Goal: Task Accomplishment & Management: Use online tool/utility

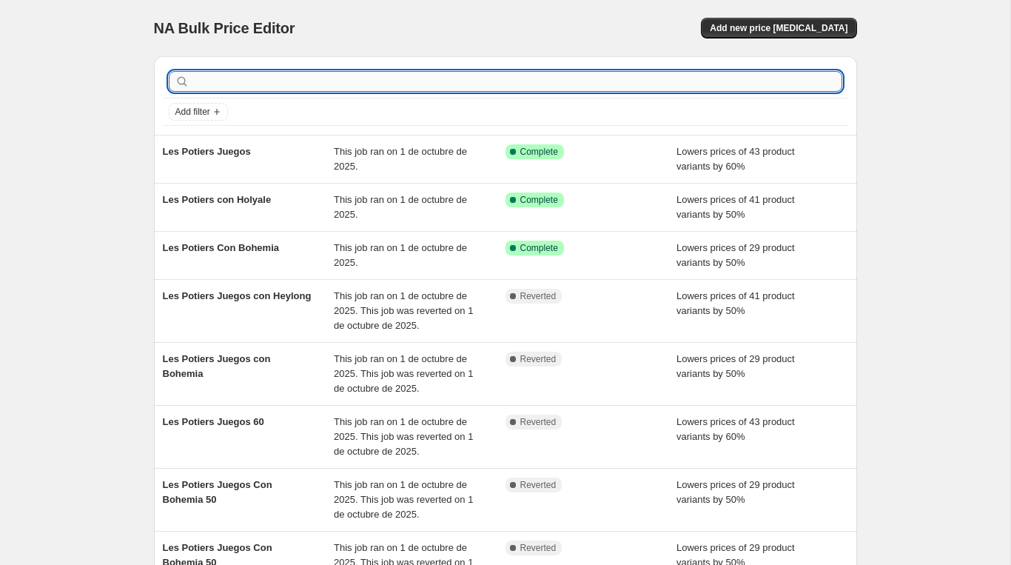
click at [290, 84] on input "text" at bounding box center [517, 81] width 650 height 21
paste input "Importado Fernanda Trader Velas"
type input "Importado Fernanda Trader Velas"
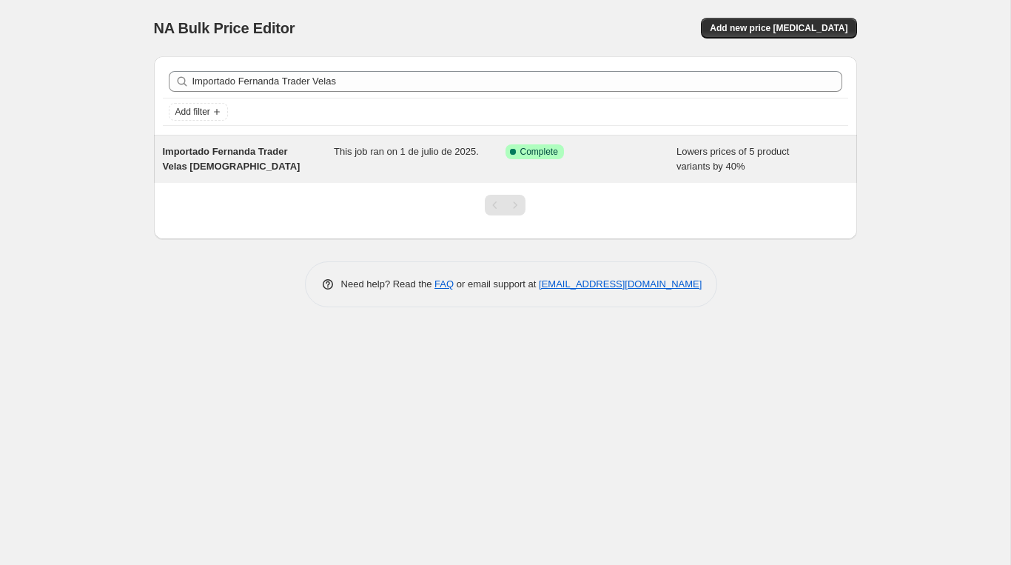
click at [243, 162] on span "Importado Fernanda Trader Velas [DEMOGRAPHIC_DATA]" at bounding box center [232, 159] width 138 height 26
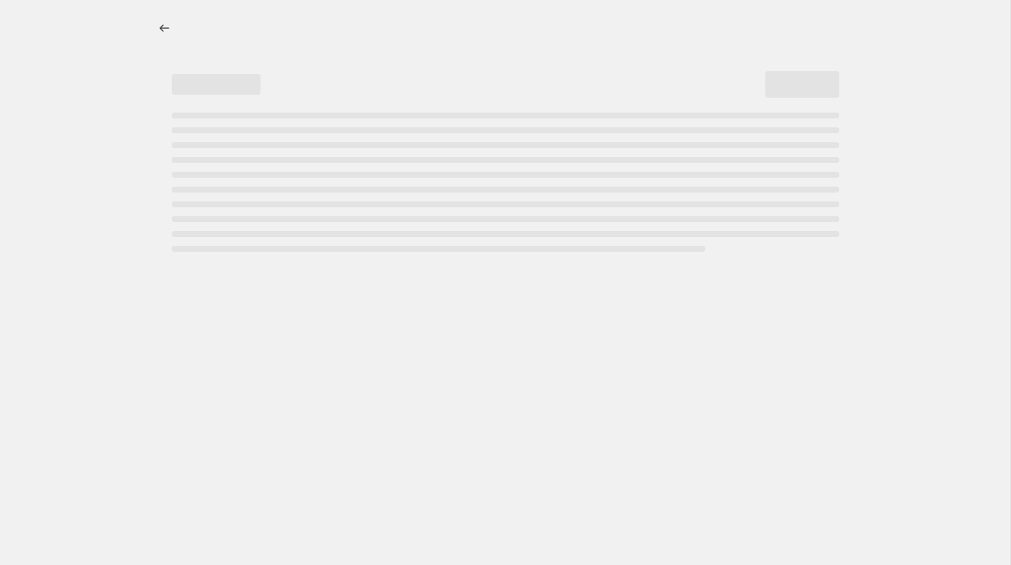
select select "percentage"
select select "vendor"
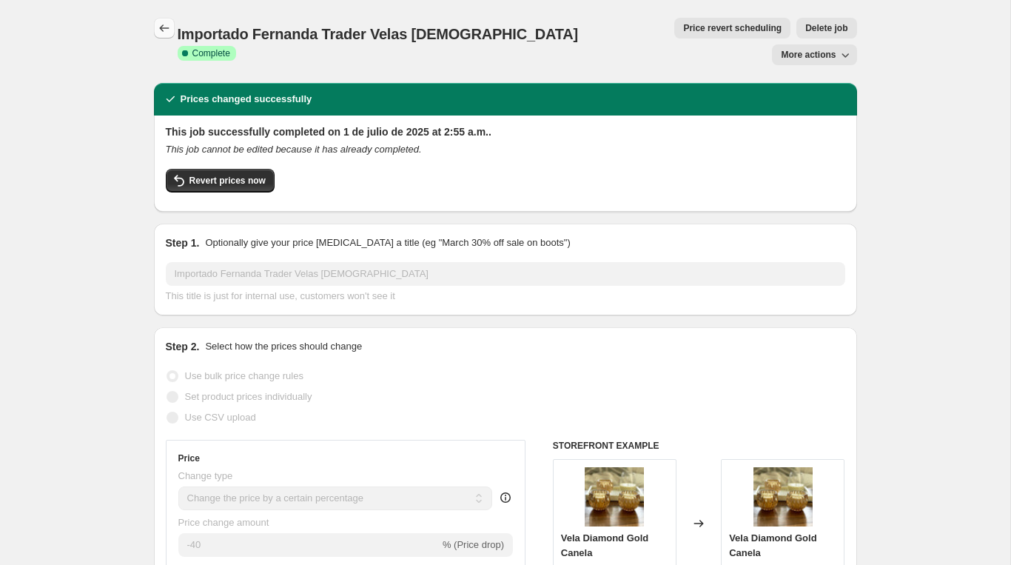
click at [158, 29] on icon "Price change jobs" at bounding box center [164, 28] width 15 height 15
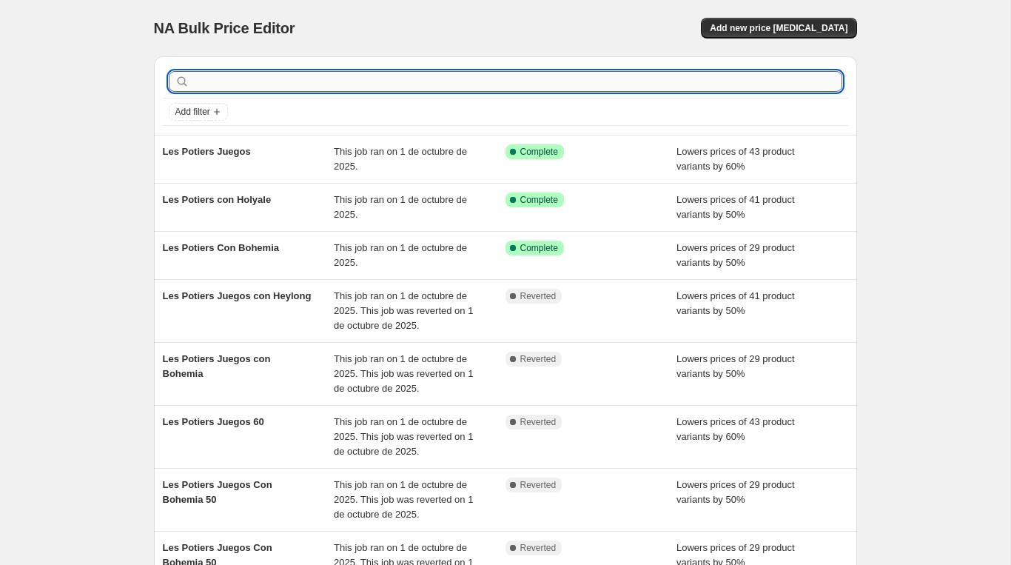
click at [346, 84] on input "text" at bounding box center [517, 81] width 650 height 21
paste input "Importado Fernanda Trader Velas"
type input "Importado Fernanda Trader Velas"
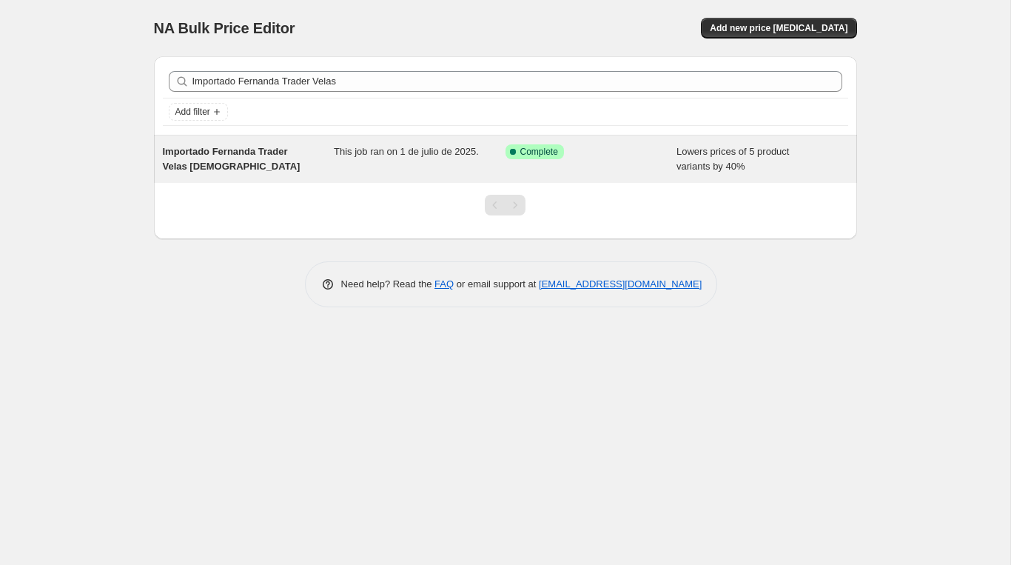
click at [279, 154] on span "Importado Fernanda Trader Velas [DEMOGRAPHIC_DATA]" at bounding box center [232, 159] width 138 height 26
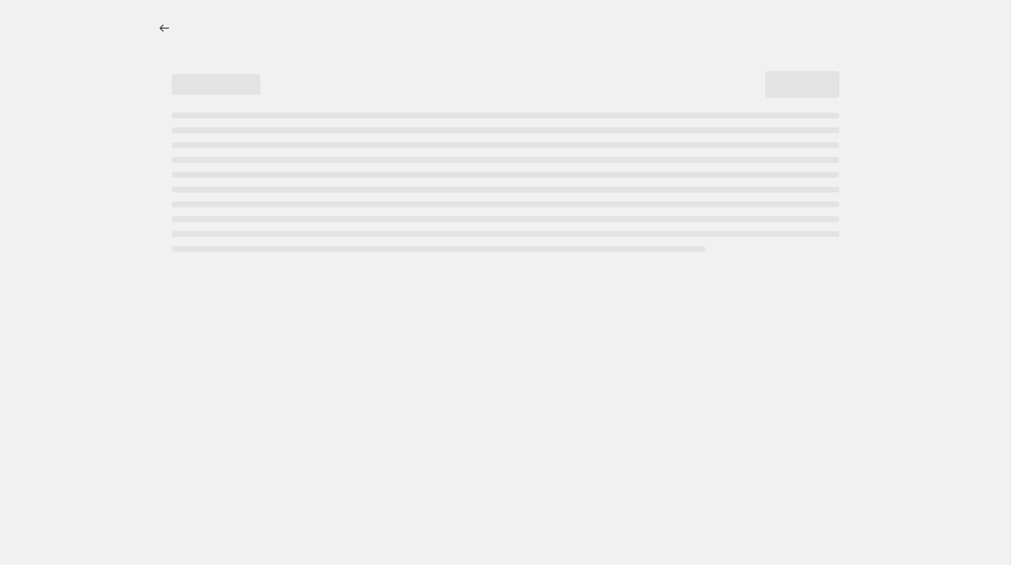
select select "percentage"
select select "vendor"
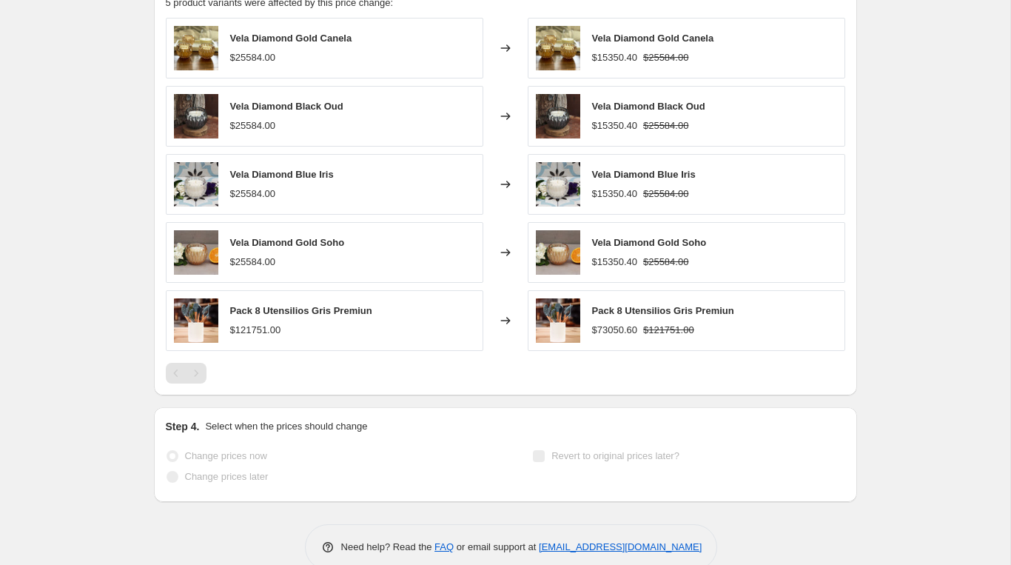
scroll to position [1198, 0]
click at [195, 362] on div "Pagination" at bounding box center [196, 372] width 21 height 21
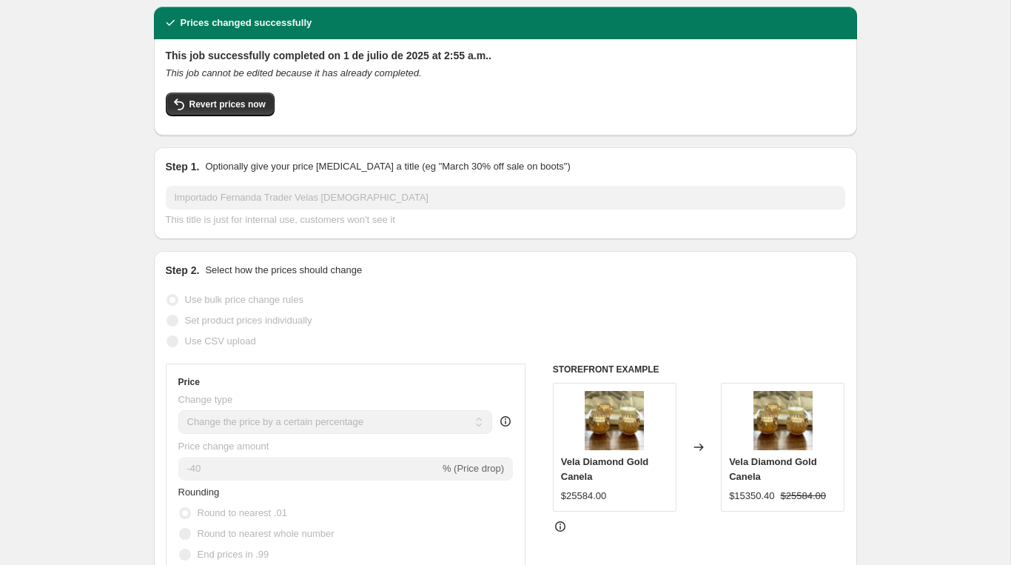
scroll to position [0, 0]
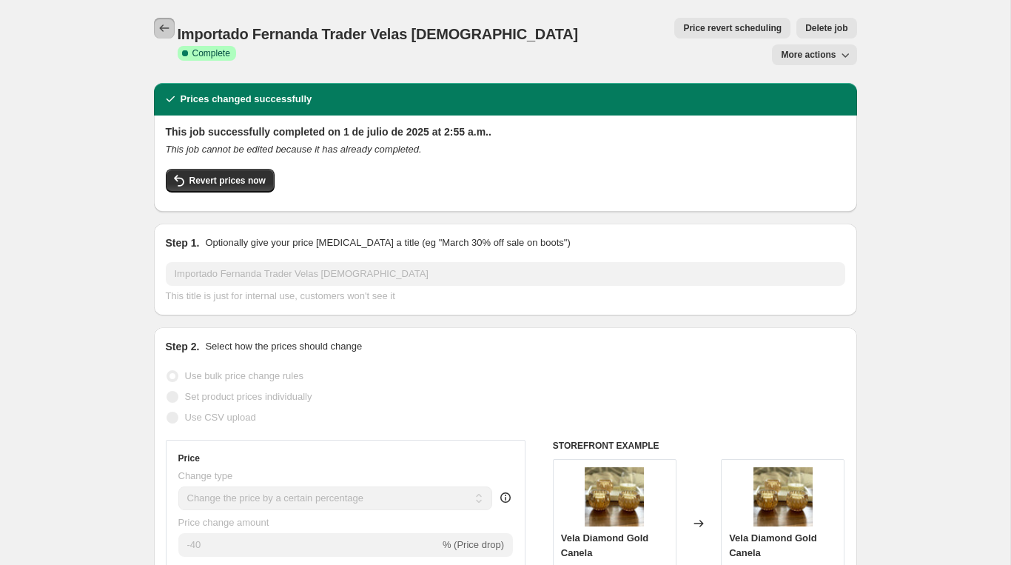
click at [155, 28] on button "Price change jobs" at bounding box center [164, 28] width 21 height 21
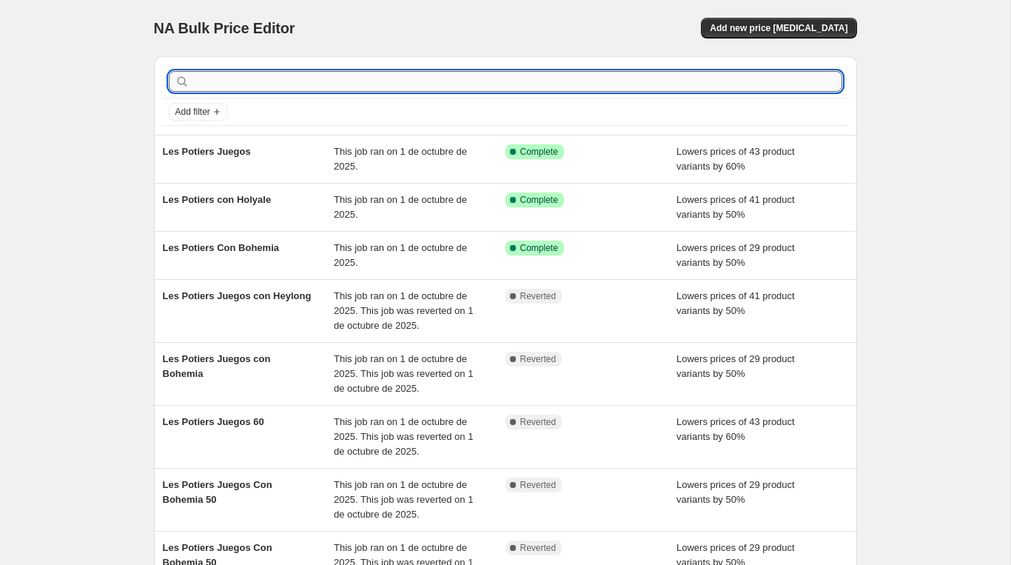
click at [267, 85] on input "text" at bounding box center [517, 81] width 650 height 21
click at [210, 114] on span "Add filter" at bounding box center [192, 112] width 35 height 12
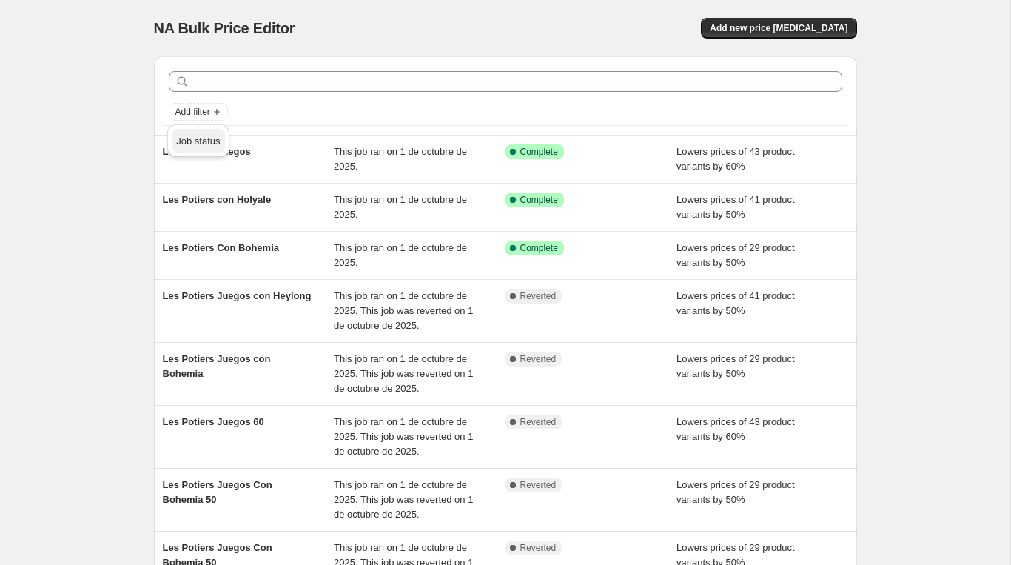
click at [215, 147] on span "Job status" at bounding box center [198, 141] width 44 height 15
click at [219, 210] on span "Complete" at bounding box center [217, 205] width 41 height 11
click at [190, 210] on input "Complete" at bounding box center [184, 206] width 12 height 12
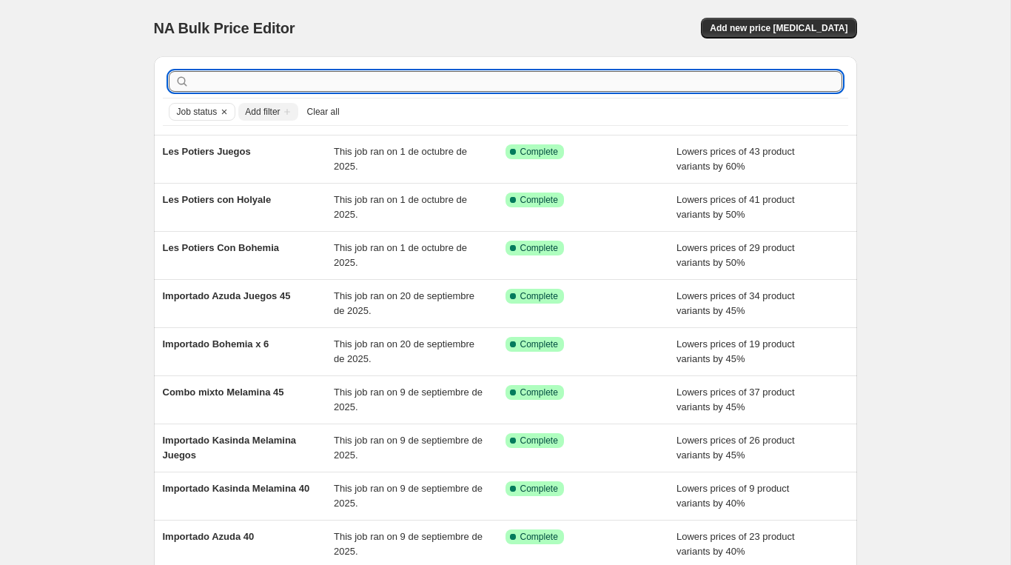
click at [371, 79] on input "text" at bounding box center [517, 81] width 650 height 21
type input "importado"
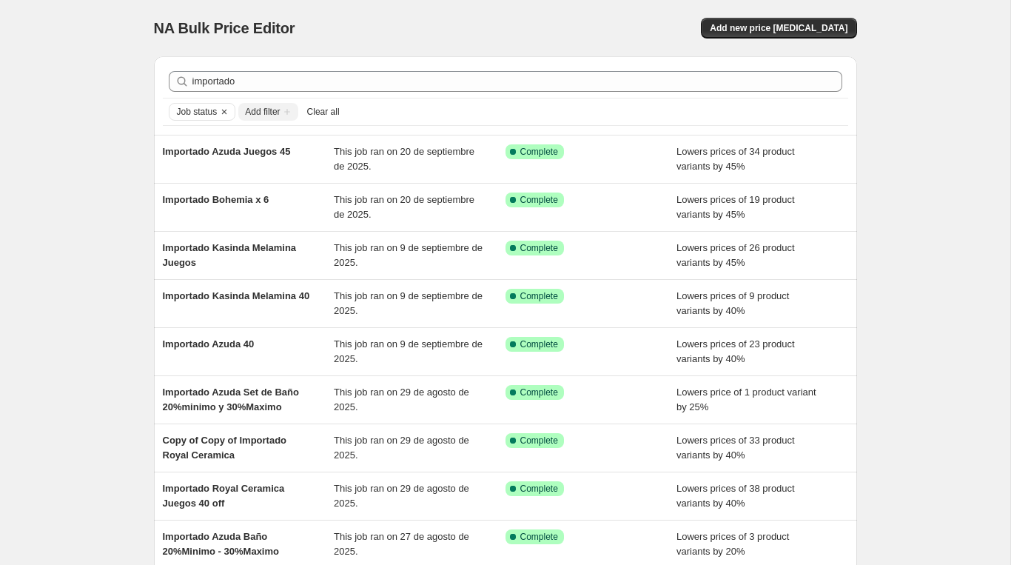
click at [361, 92] on div "importado Clear" at bounding box center [505, 81] width 685 height 33
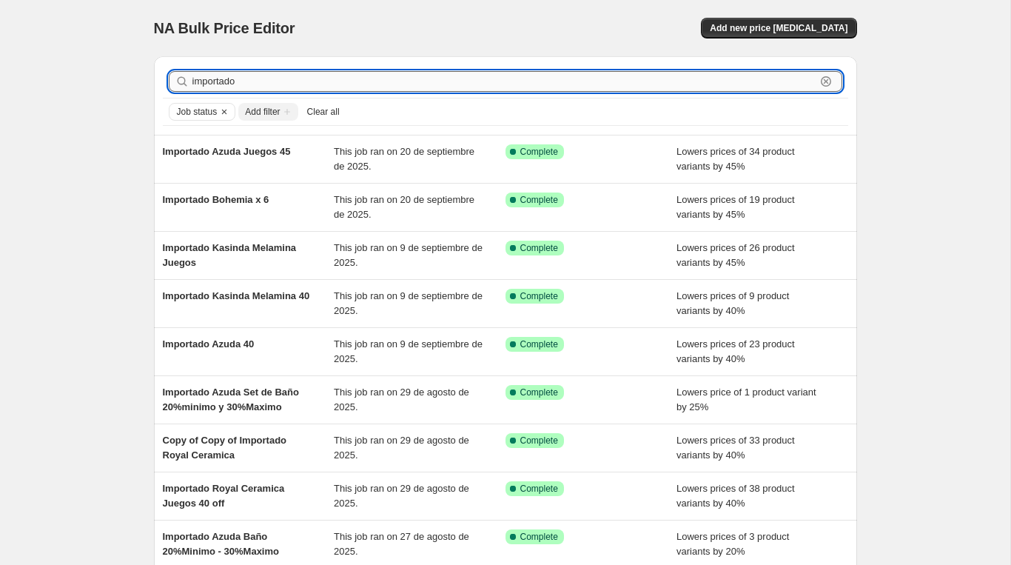
click at [361, 89] on input "importado" at bounding box center [503, 81] width 623 height 21
type input "importado [PERSON_NAME]"
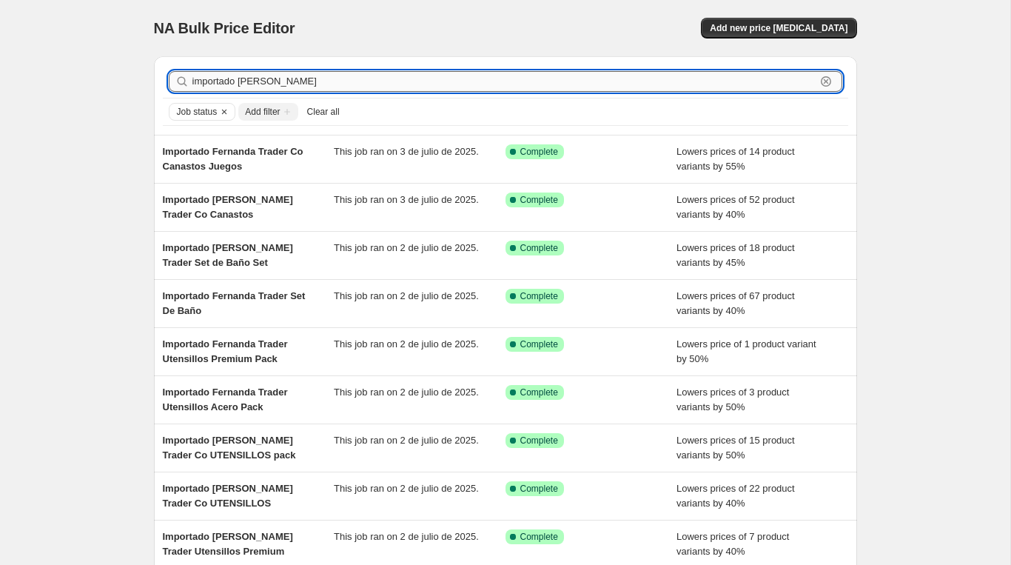
click at [354, 84] on input "importado [PERSON_NAME]" at bounding box center [503, 81] width 623 height 21
type input "importado [PERSON_NAME] ve"
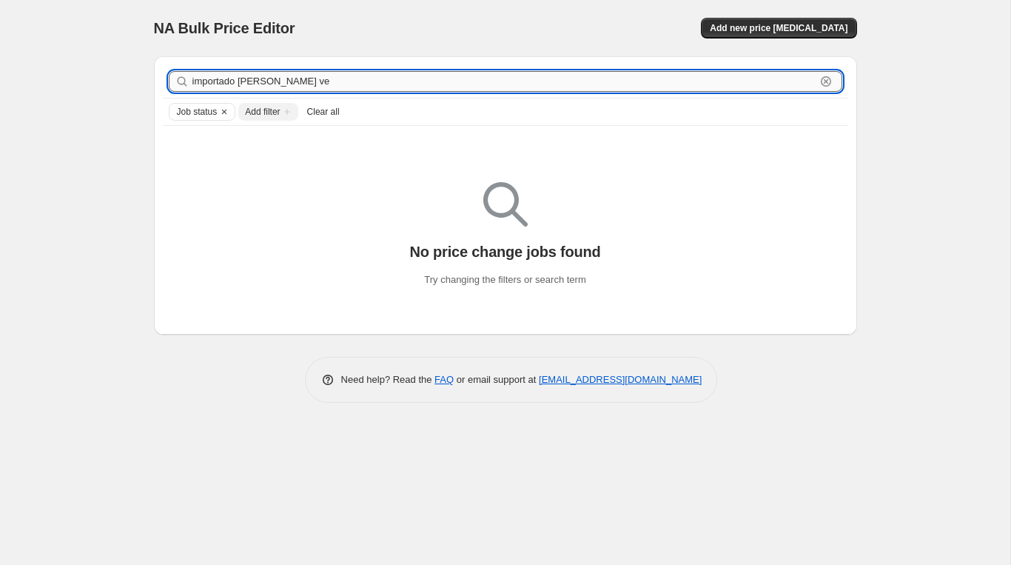
click at [337, 84] on input "importado [PERSON_NAME] ve" at bounding box center [503, 81] width 623 height 21
type input "importado [PERSON_NAME]"
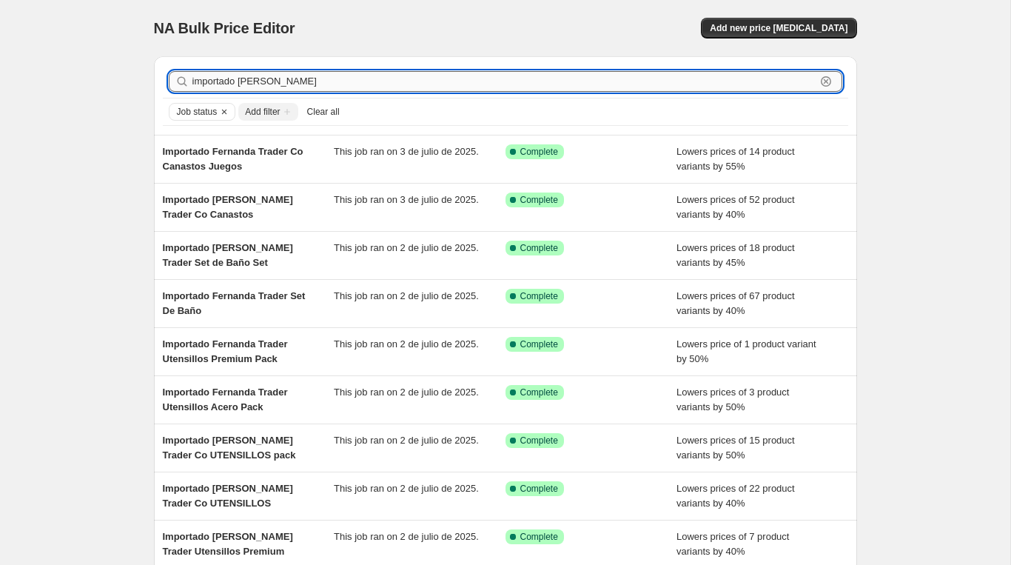
click at [340, 84] on input "importado [PERSON_NAME]" at bounding box center [503, 81] width 623 height 21
type input "importado [PERSON_NAME] ve"
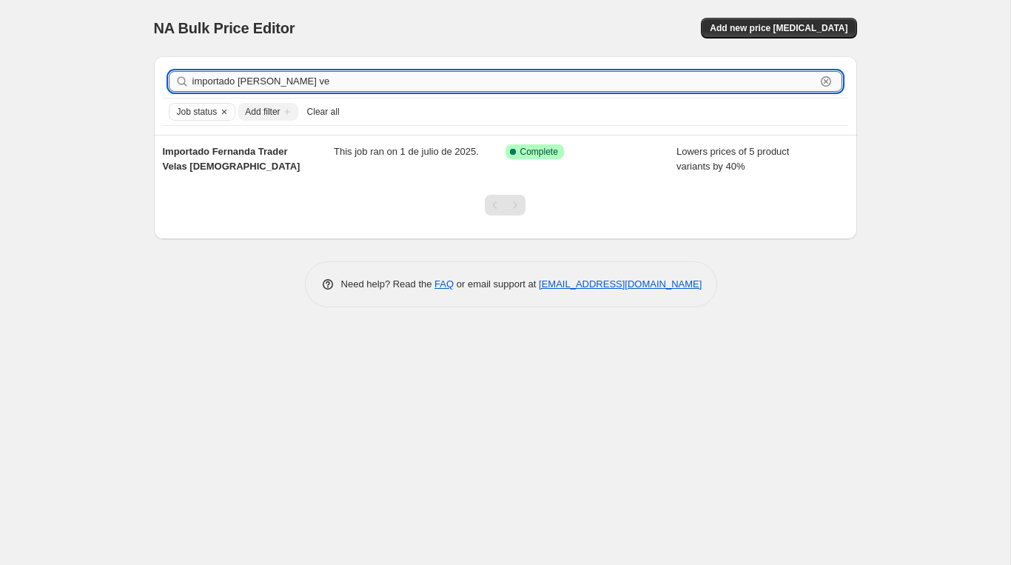
click at [331, 78] on input "importado [PERSON_NAME] ve" at bounding box center [503, 81] width 623 height 21
type input "importado [PERSON_NAME]"
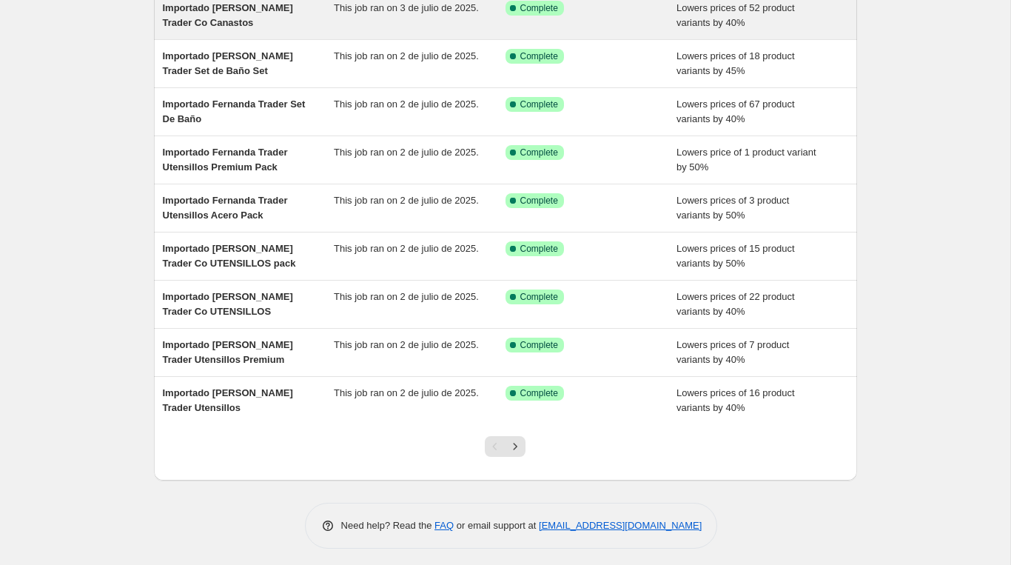
scroll to position [198, 0]
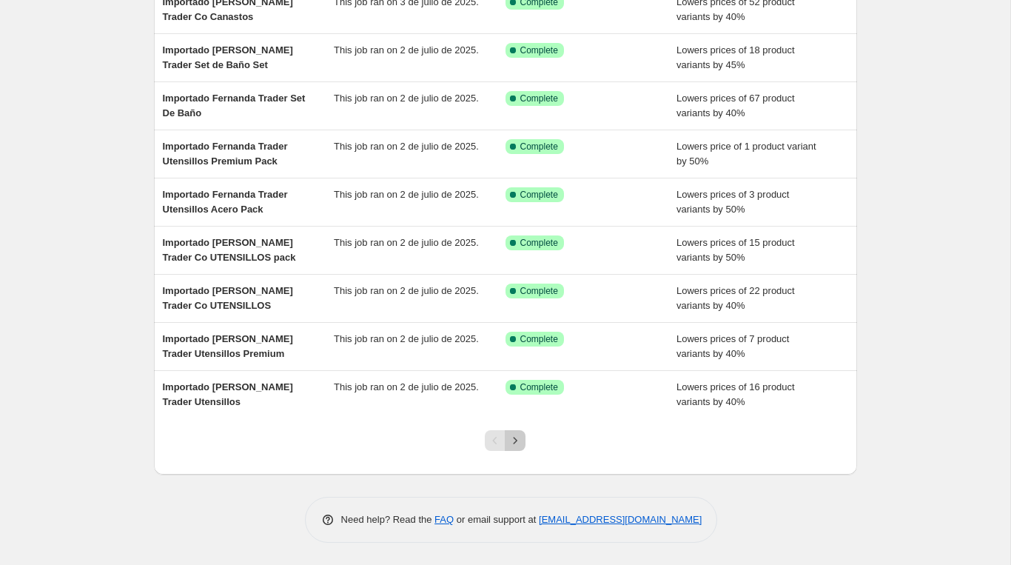
click at [515, 440] on icon "Next" at bounding box center [515, 440] width 15 height 15
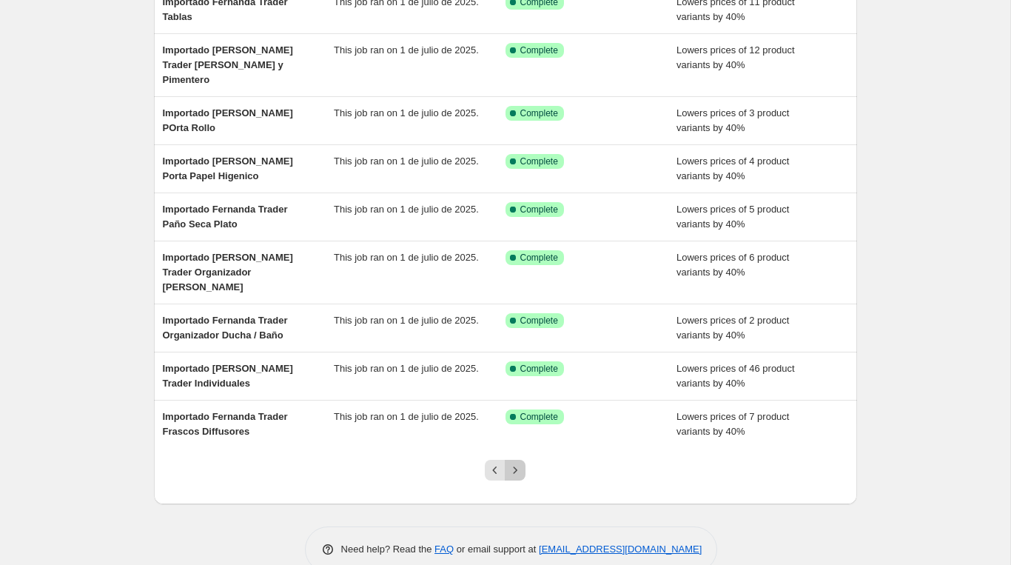
click at [518, 462] on icon "Next" at bounding box center [515, 469] width 15 height 15
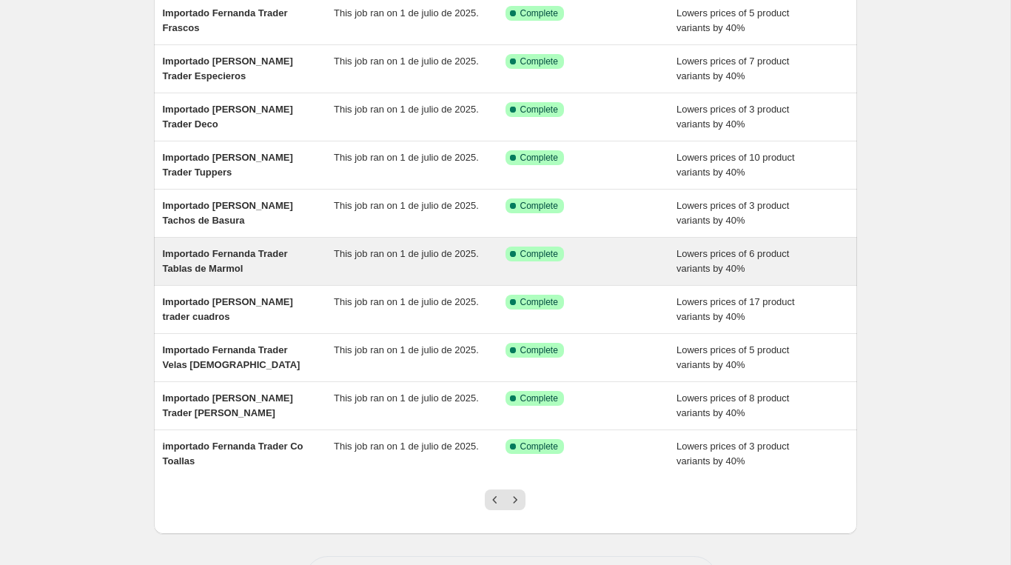
scroll to position [139, 0]
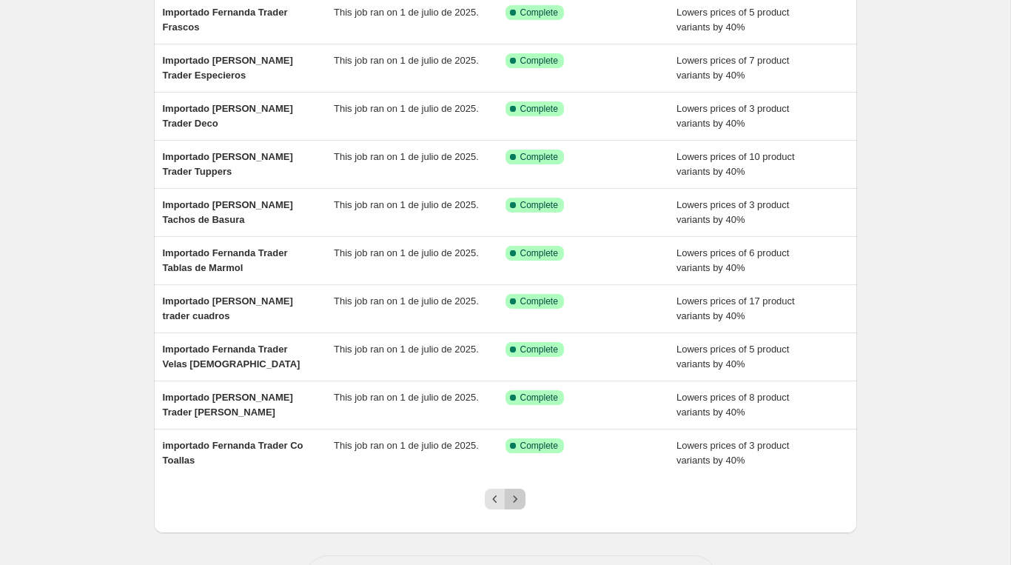
click at [519, 496] on icon "Next" at bounding box center [515, 498] width 15 height 15
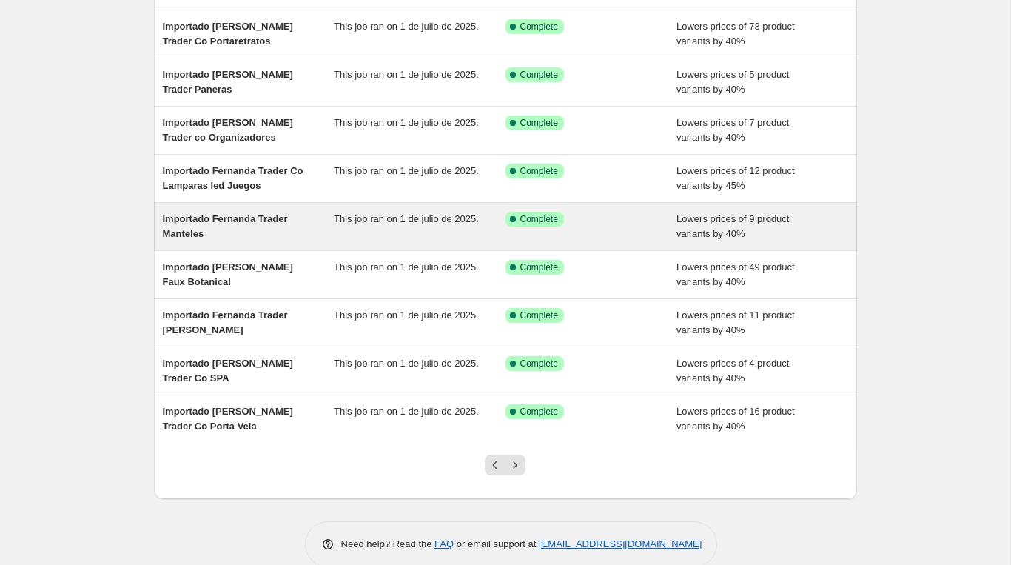
scroll to position [178, 0]
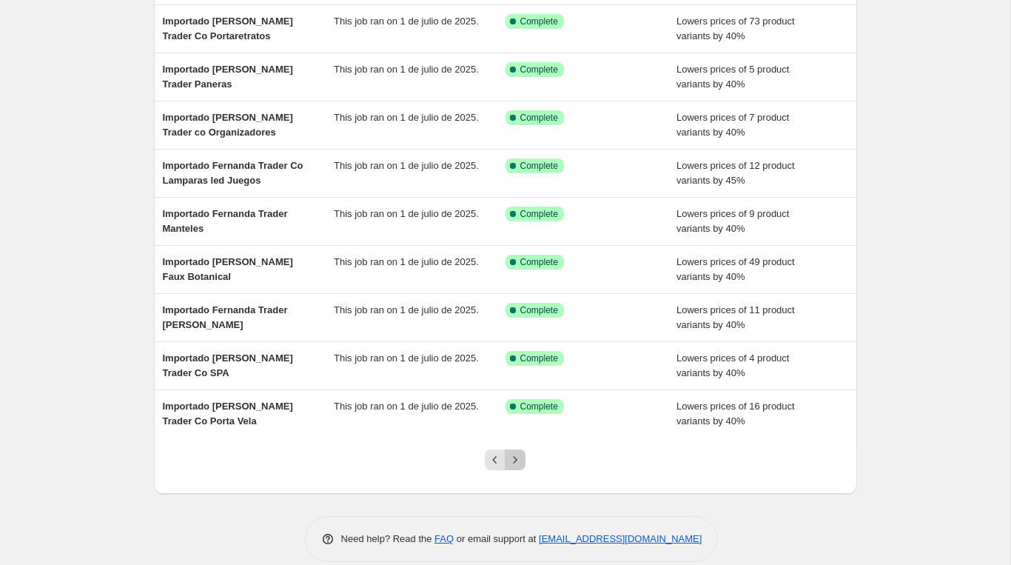
click at [520, 458] on icon "Next" at bounding box center [515, 459] width 15 height 15
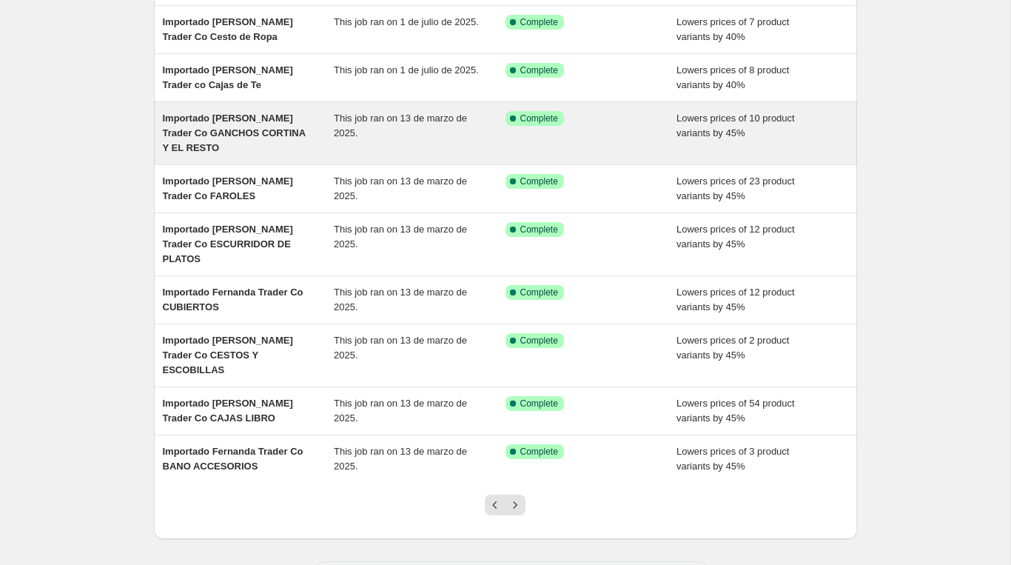
scroll to position [179, 0]
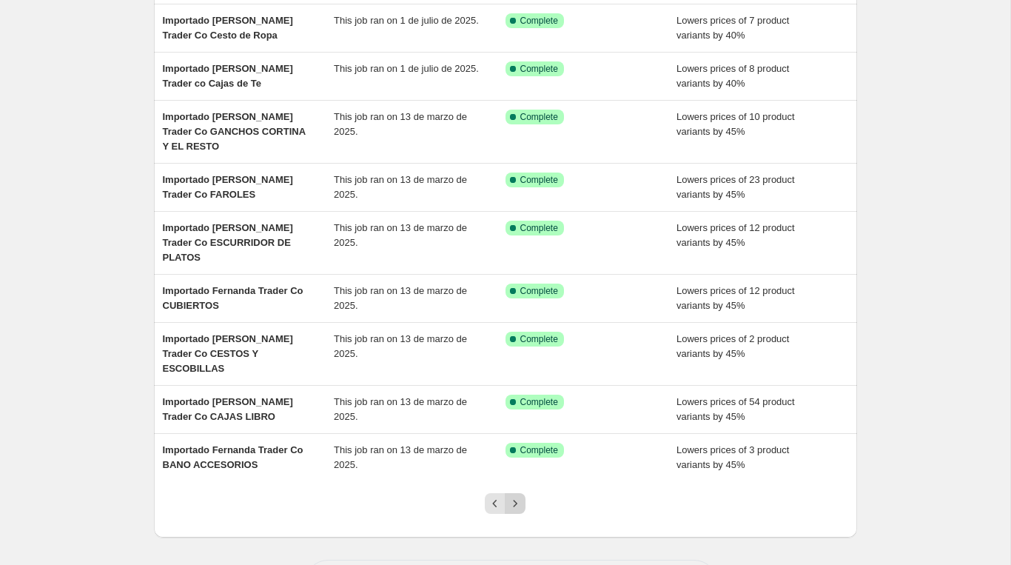
click at [522, 496] on icon "Next" at bounding box center [515, 503] width 15 height 15
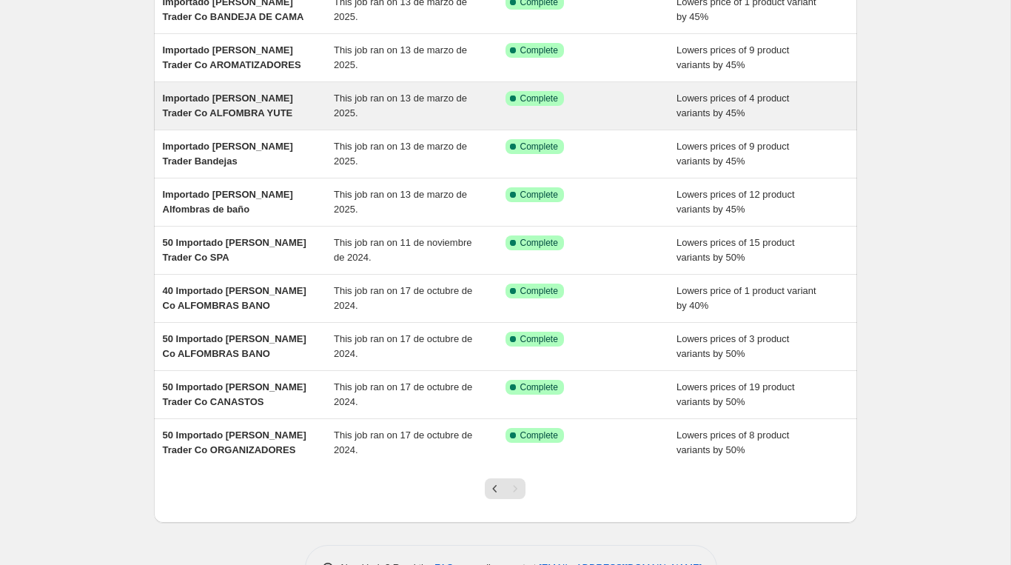
scroll to position [198, 0]
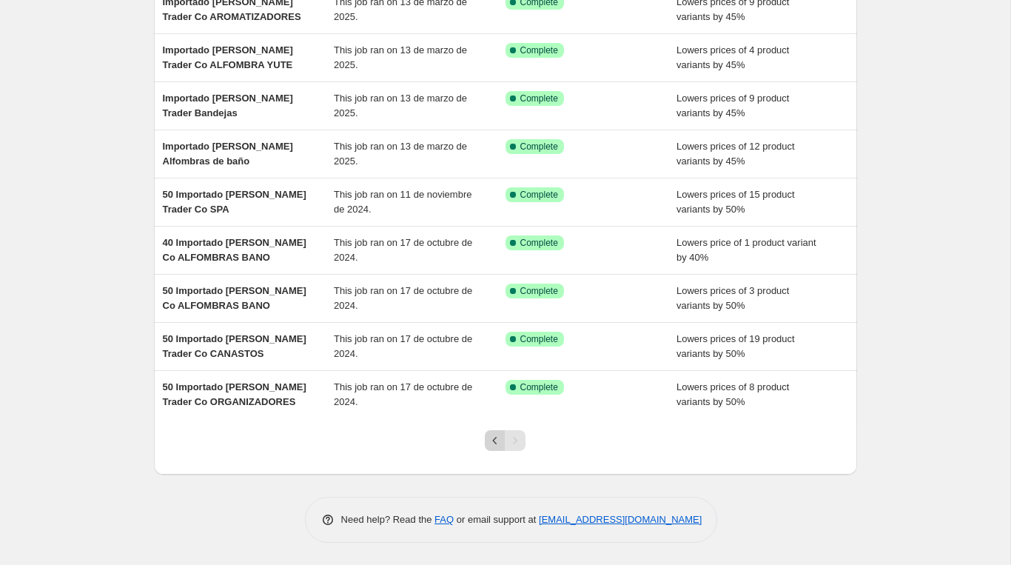
click at [491, 442] on icon "Previous" at bounding box center [495, 440] width 15 height 15
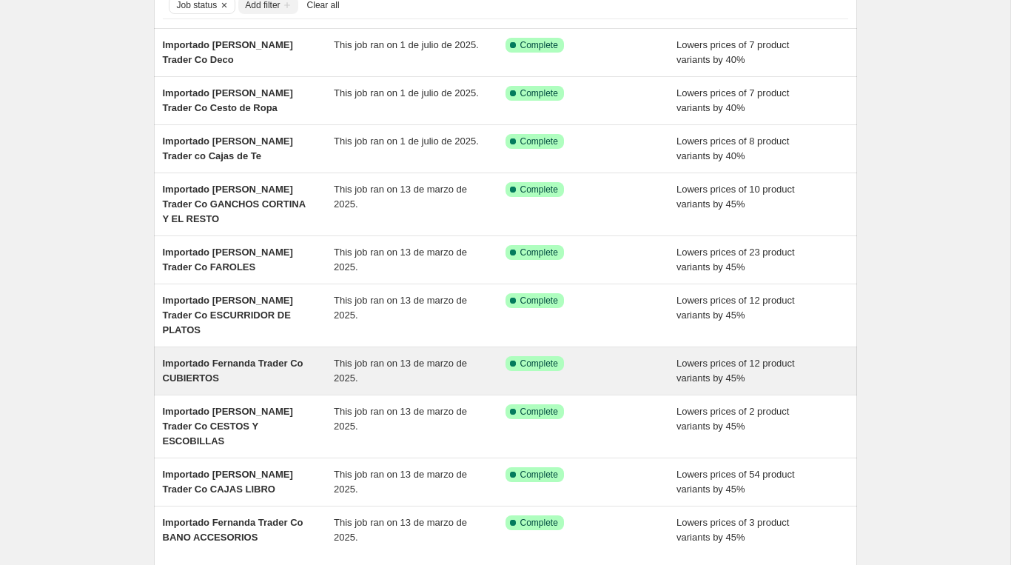
scroll to position [99, 0]
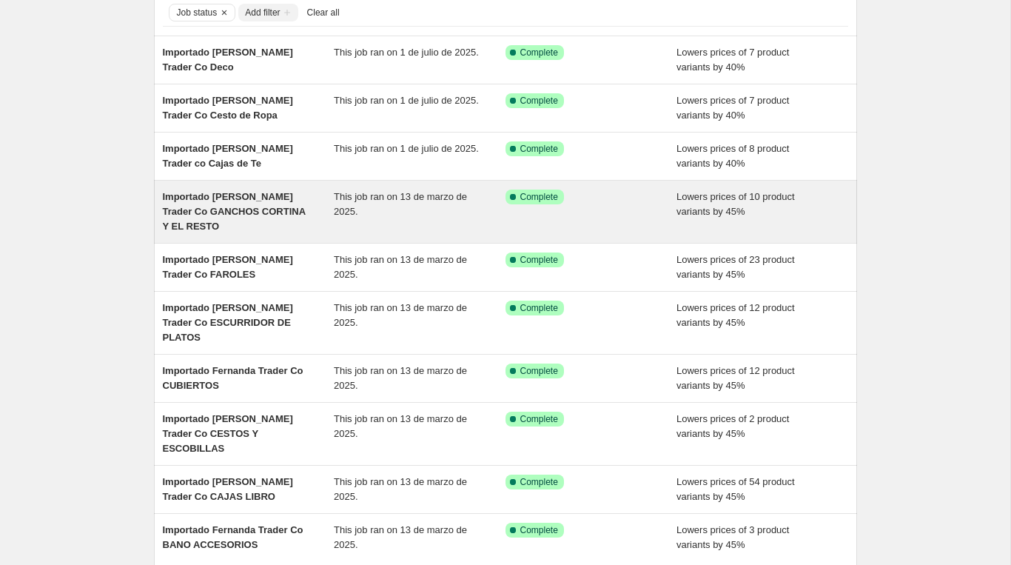
click at [240, 201] on span "Importado [PERSON_NAME] Trader Co GANCHOS CORTINA Y EL RESTO" at bounding box center [234, 211] width 143 height 41
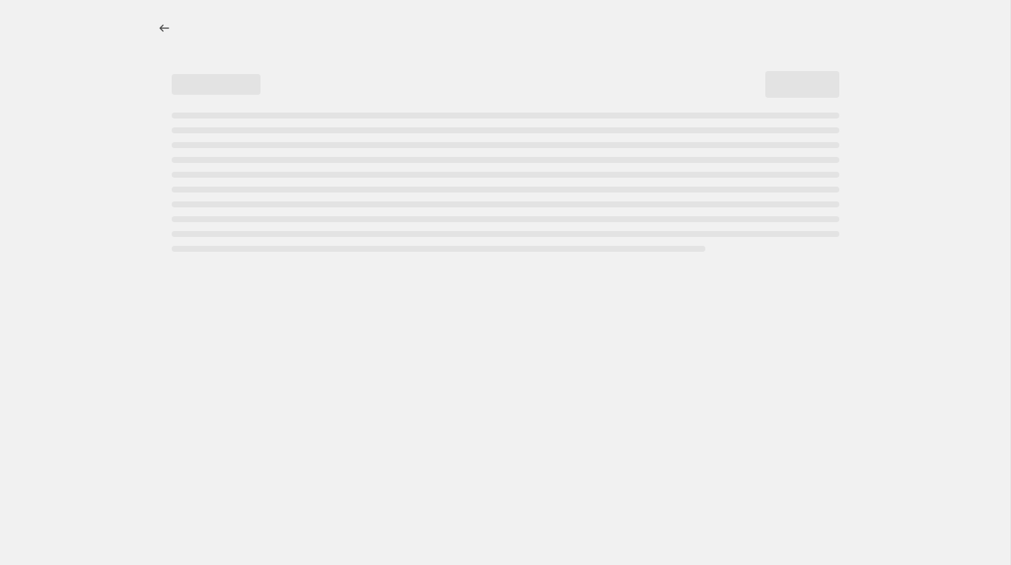
select select "percentage"
select select "vendor"
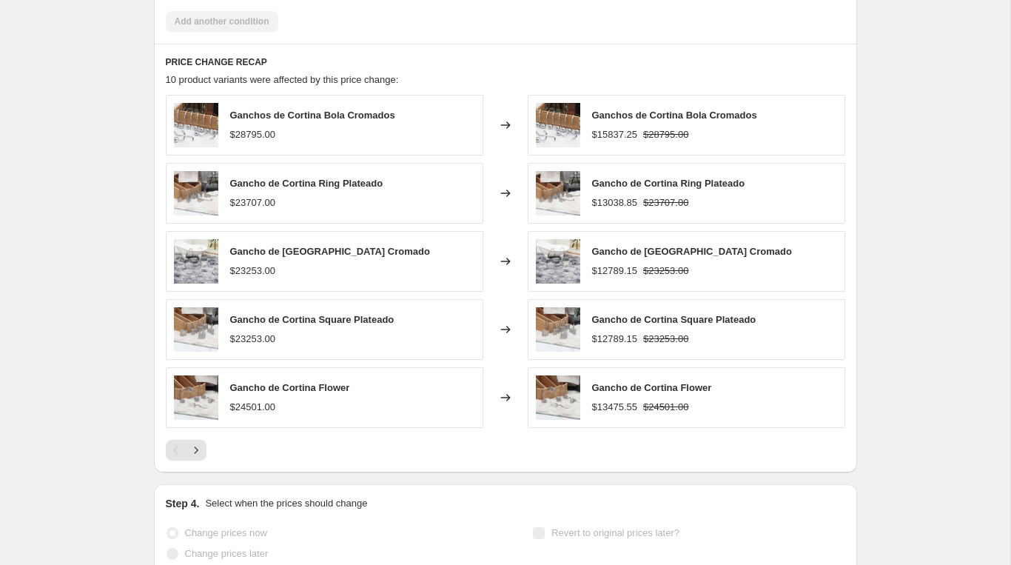
scroll to position [1122, 0]
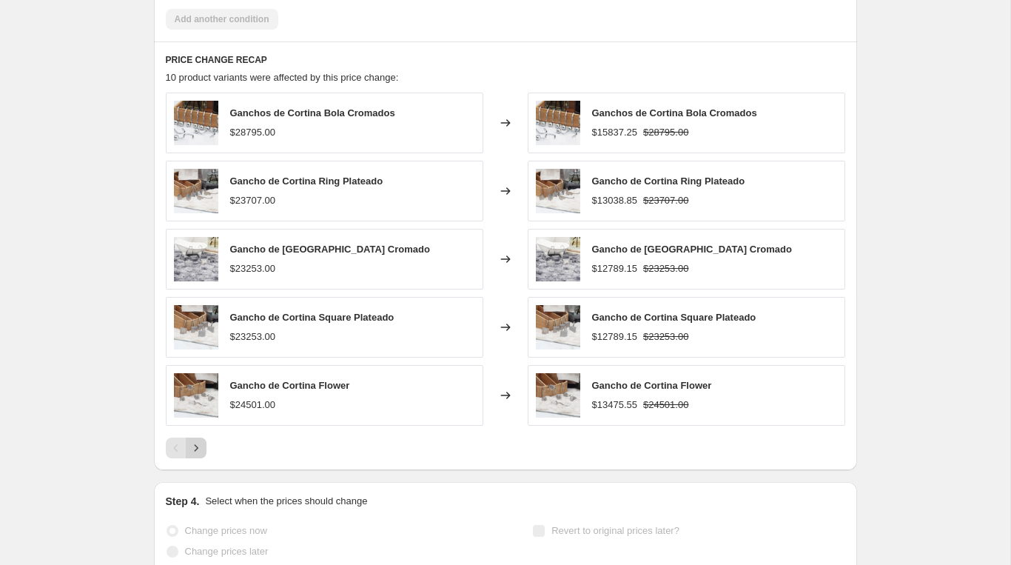
click at [198, 440] on icon "Next" at bounding box center [196, 447] width 15 height 15
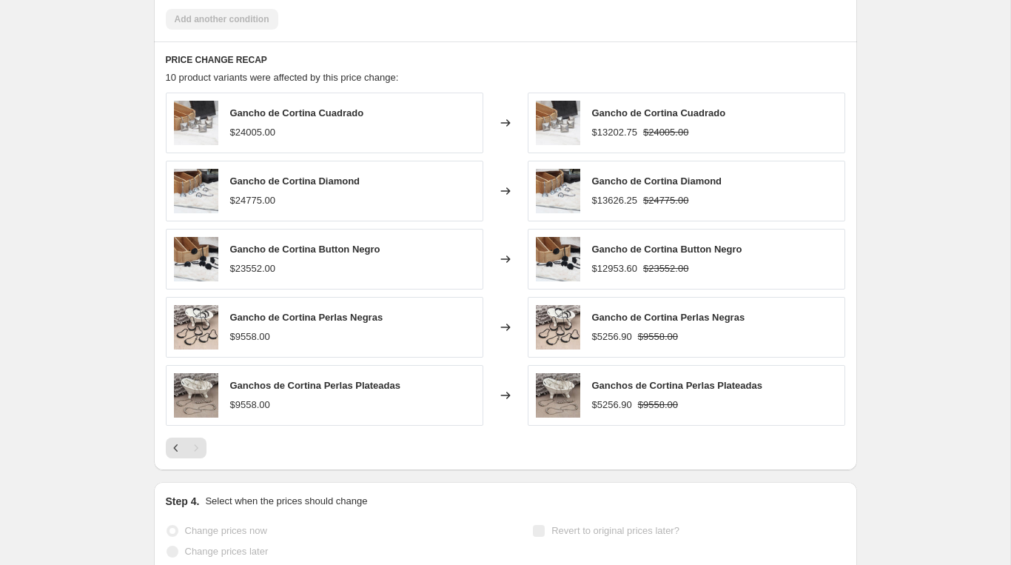
click at [196, 437] on div "Pagination" at bounding box center [196, 447] width 21 height 21
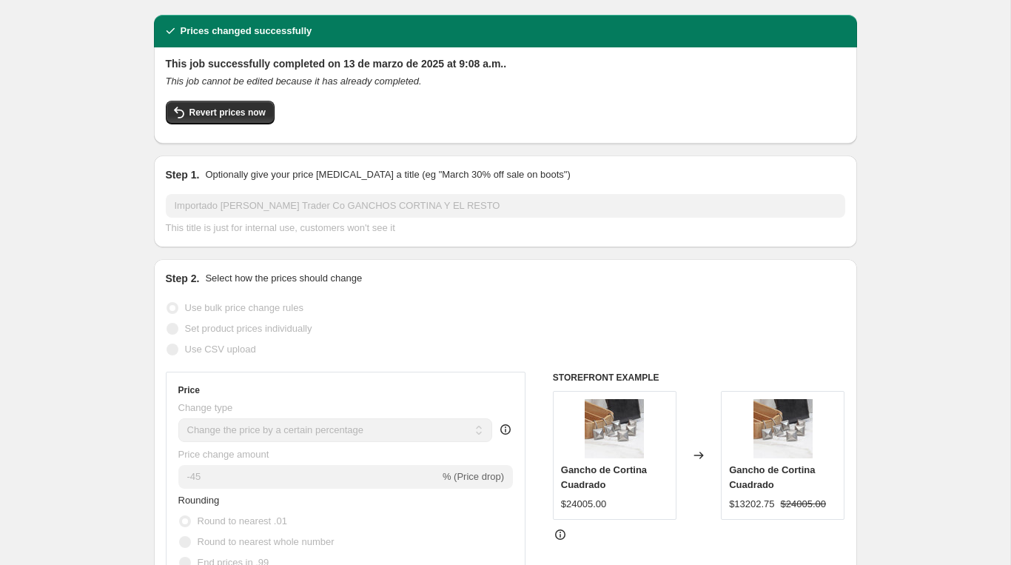
scroll to position [0, 0]
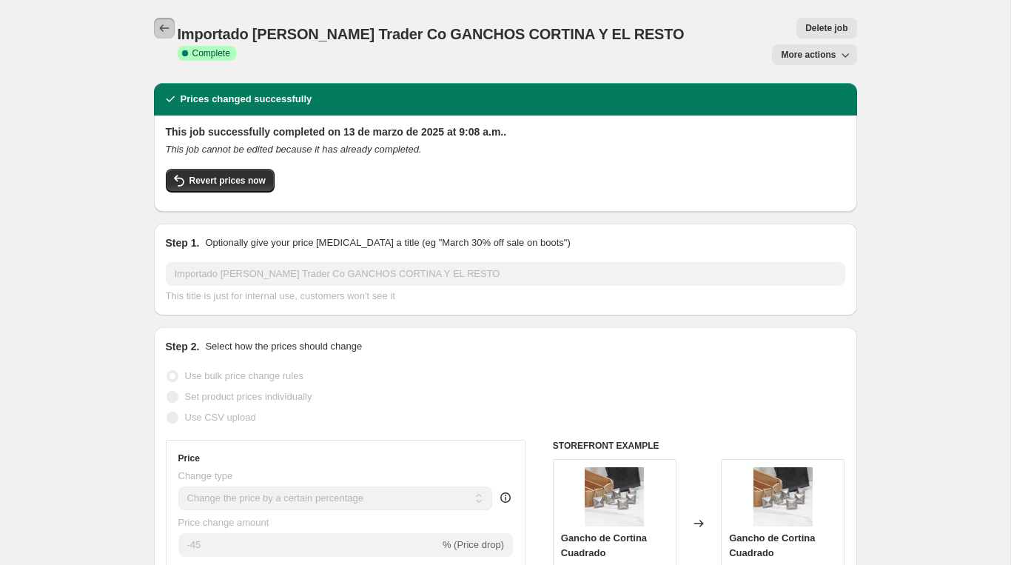
click at [157, 21] on icon "Price change jobs" at bounding box center [164, 28] width 15 height 15
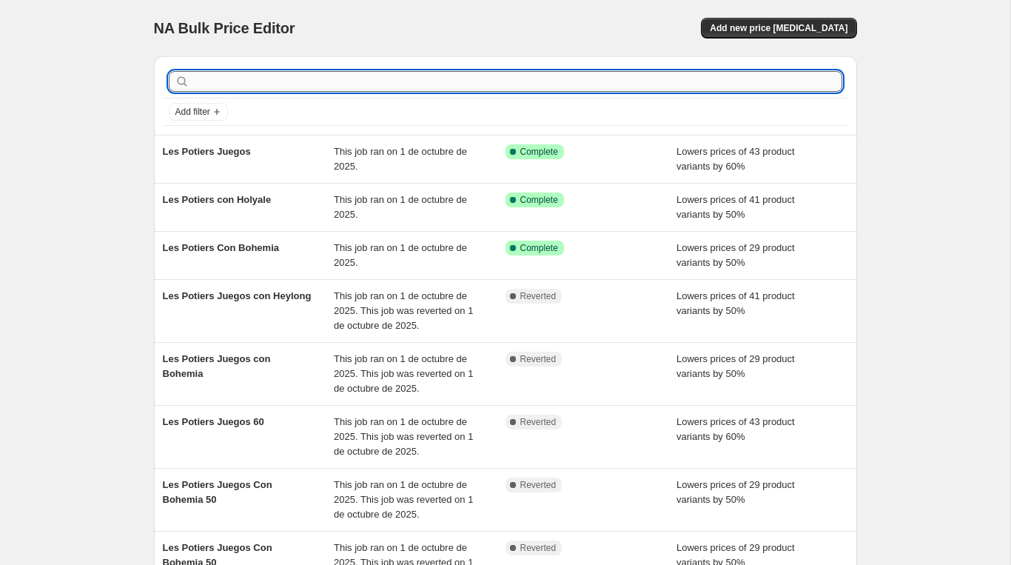
click at [292, 80] on input "text" at bounding box center [517, 81] width 650 height 21
paste input "AL2404-043"
type input "AL2404-043"
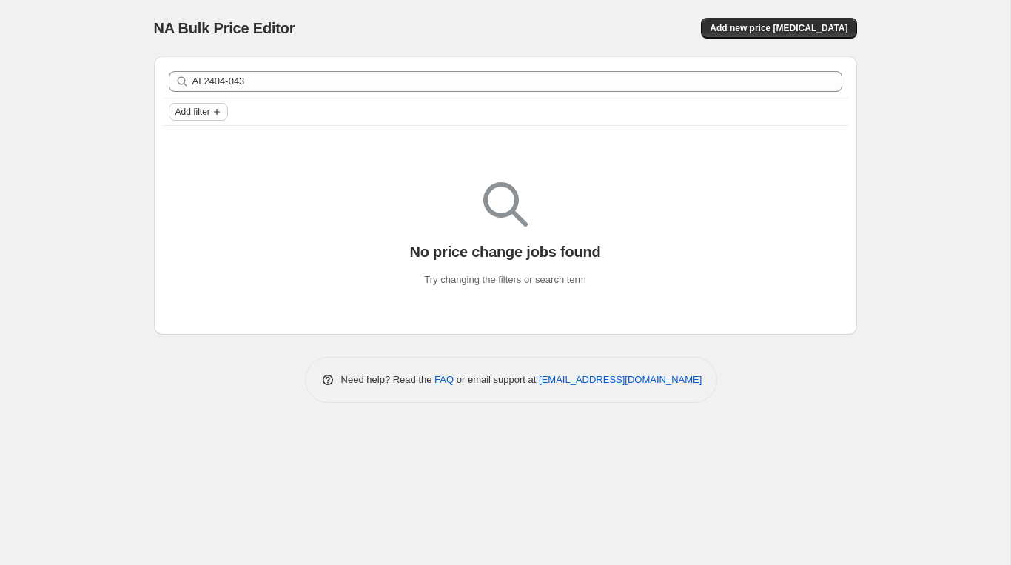
click at [210, 107] on span "Add filter" at bounding box center [192, 112] width 35 height 12
click at [222, 113] on icon "Add filter" at bounding box center [217, 112] width 12 height 12
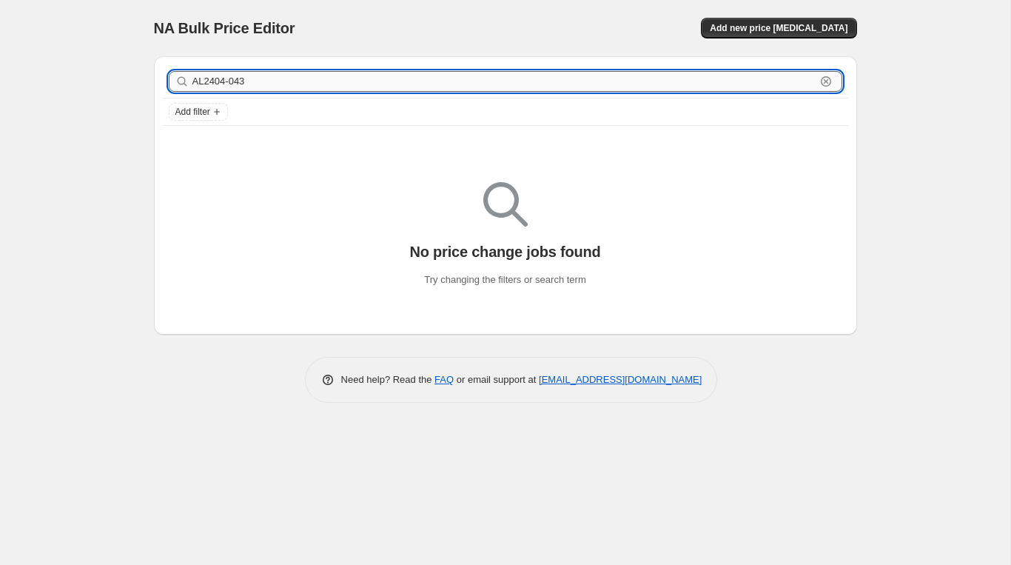
click at [319, 84] on input "AL2404-043" at bounding box center [503, 81] width 623 height 21
